Goal: Navigation & Orientation: Find specific page/section

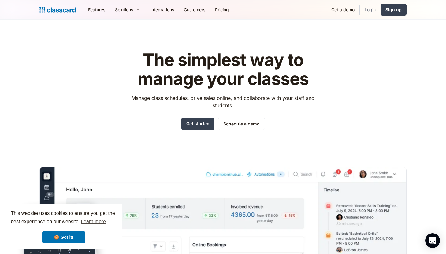
click at [371, 12] on link "Login" at bounding box center [370, 10] width 21 height 14
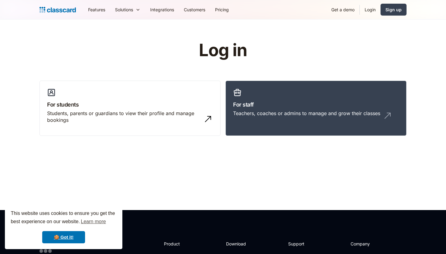
click at [371, 12] on link "Login" at bounding box center [370, 10] width 21 height 14
click at [63, 237] on link "🍪 Got it!" at bounding box center [63, 237] width 43 height 12
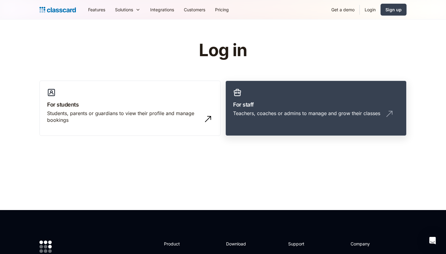
click at [308, 106] on h3 "For staff" at bounding box center [316, 105] width 166 height 8
